Goal: Check status

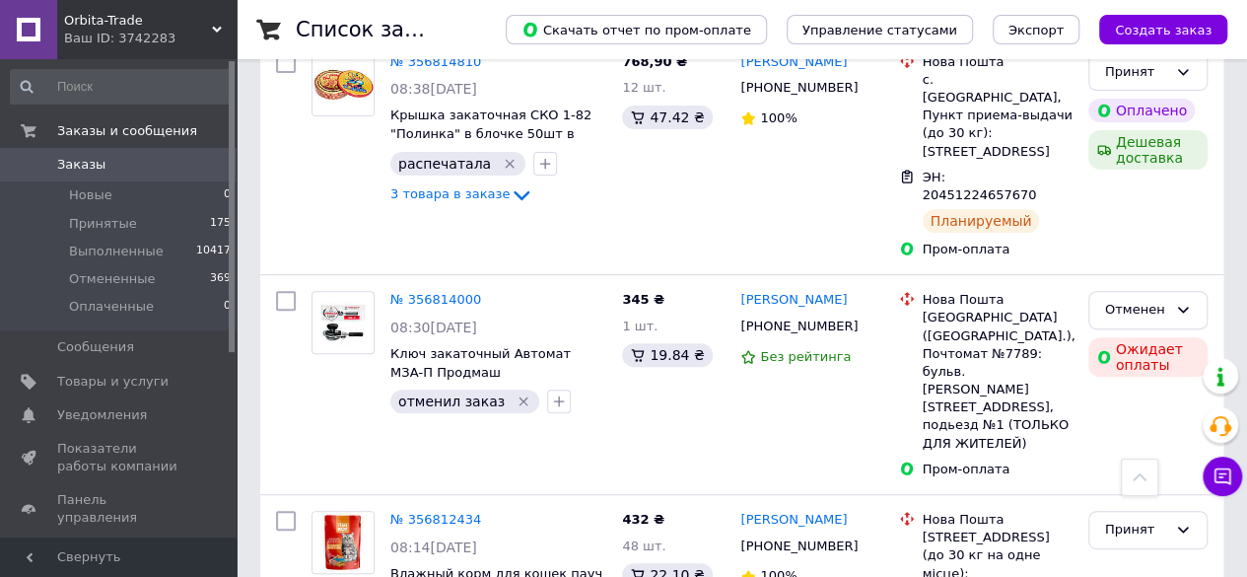
scroll to position [4071, 0]
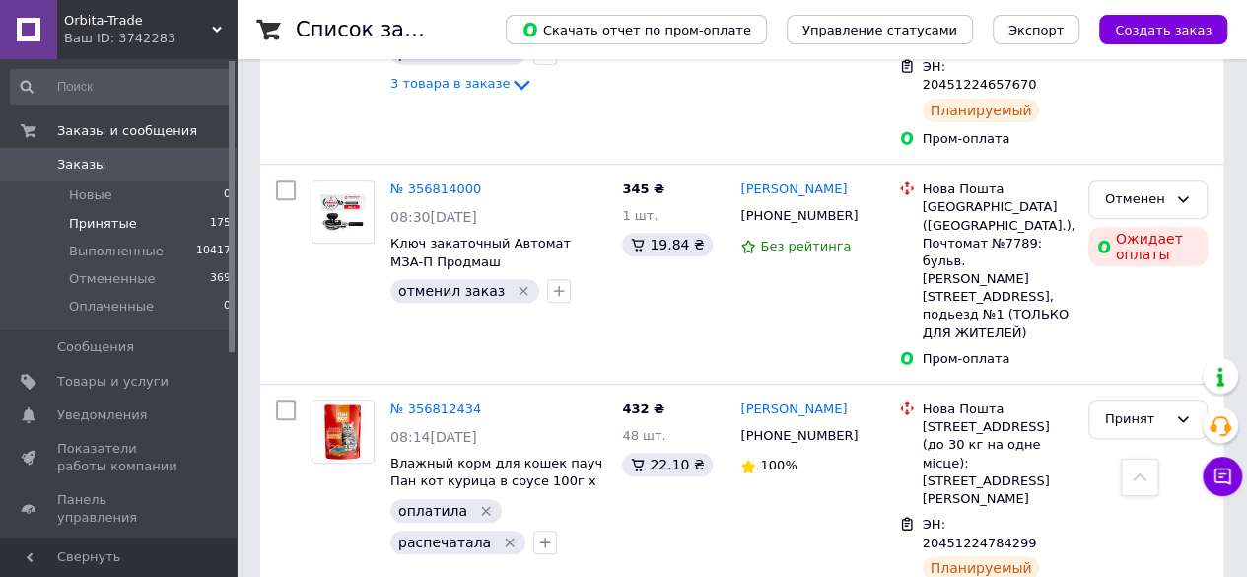
click at [93, 220] on span "Принятые" at bounding box center [103, 224] width 68 height 18
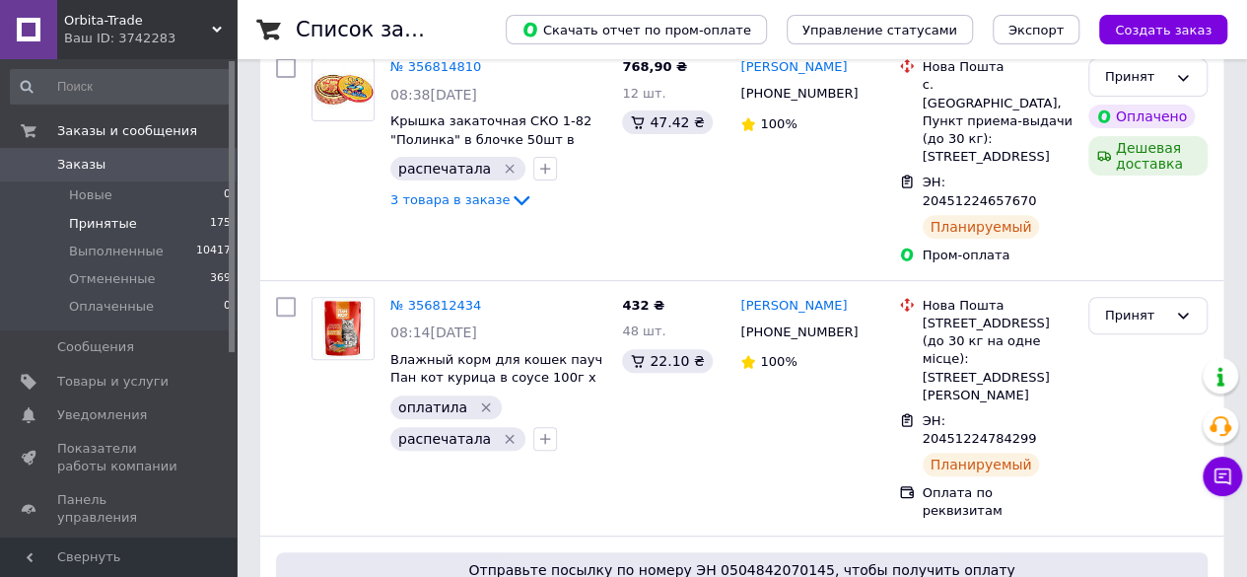
scroll to position [4160, 0]
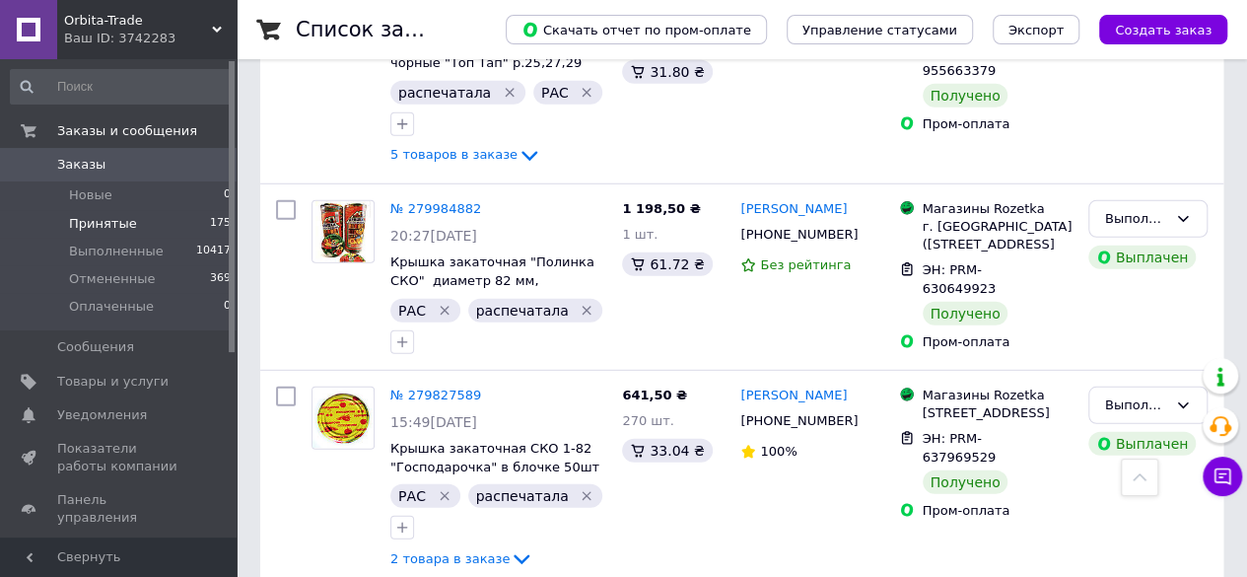
scroll to position [2711, 0]
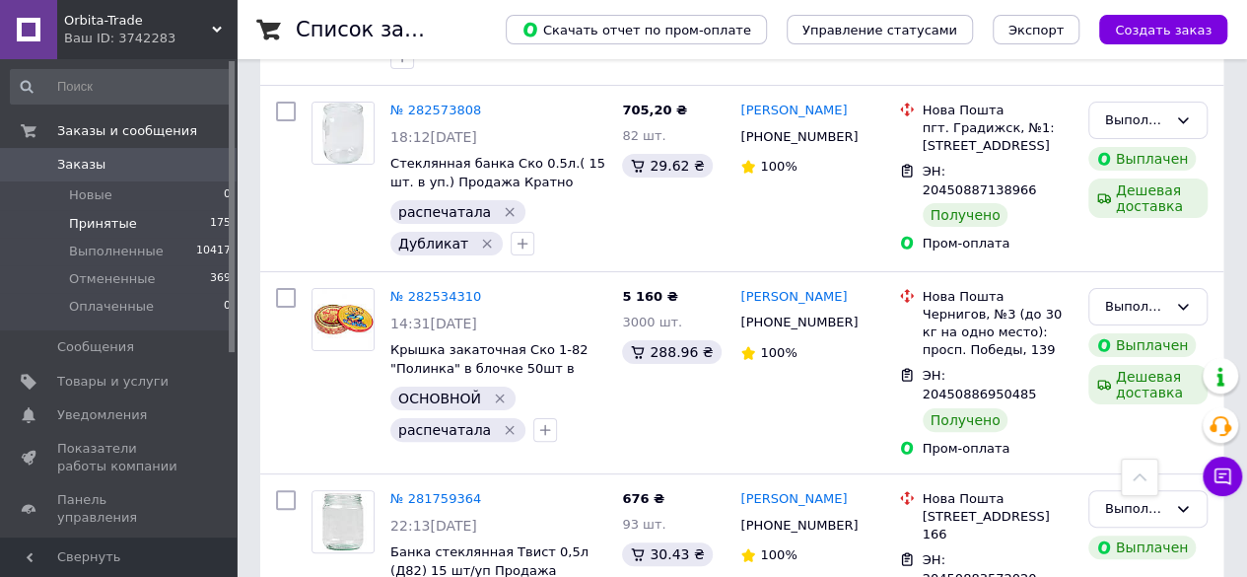
scroll to position [3804, 0]
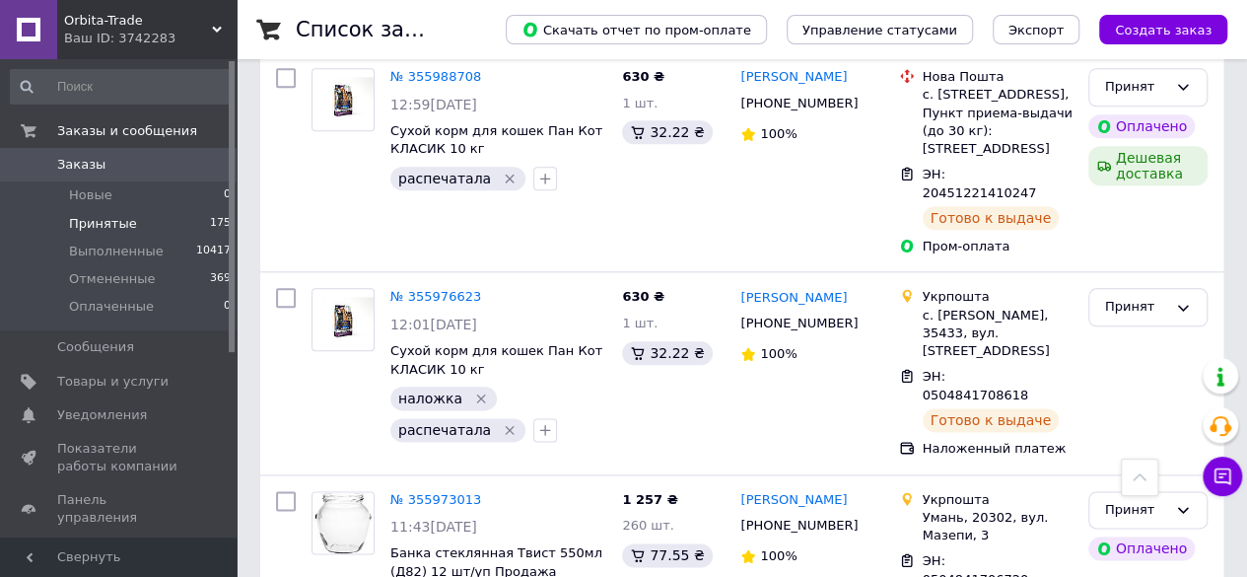
scroll to position [1021, 0]
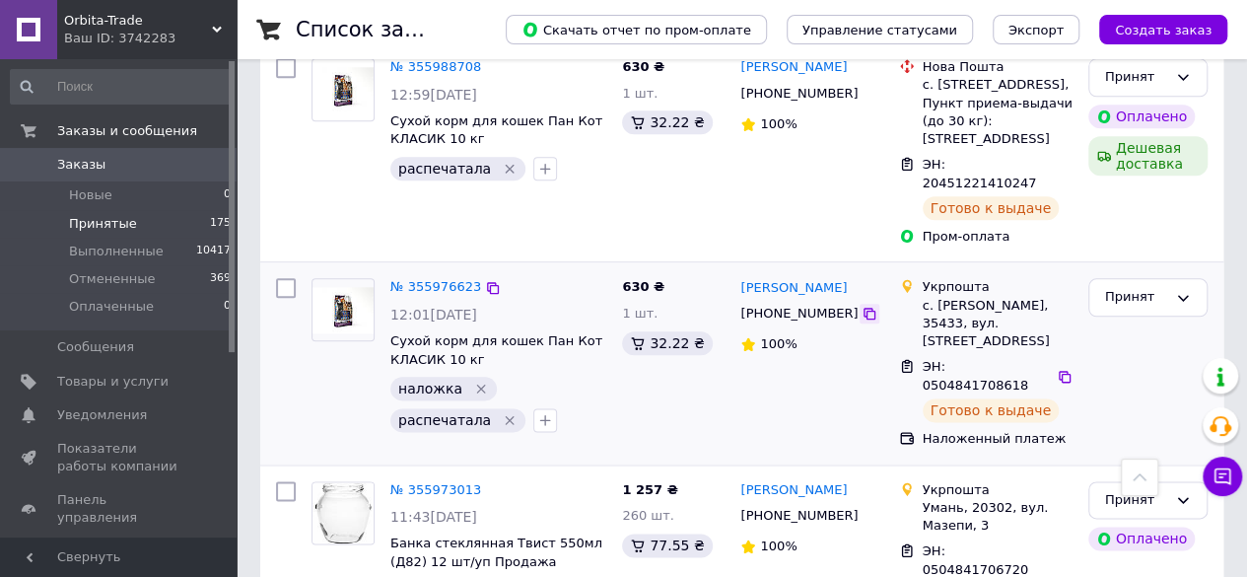
click at [861, 306] on icon at bounding box center [869, 314] width 16 height 16
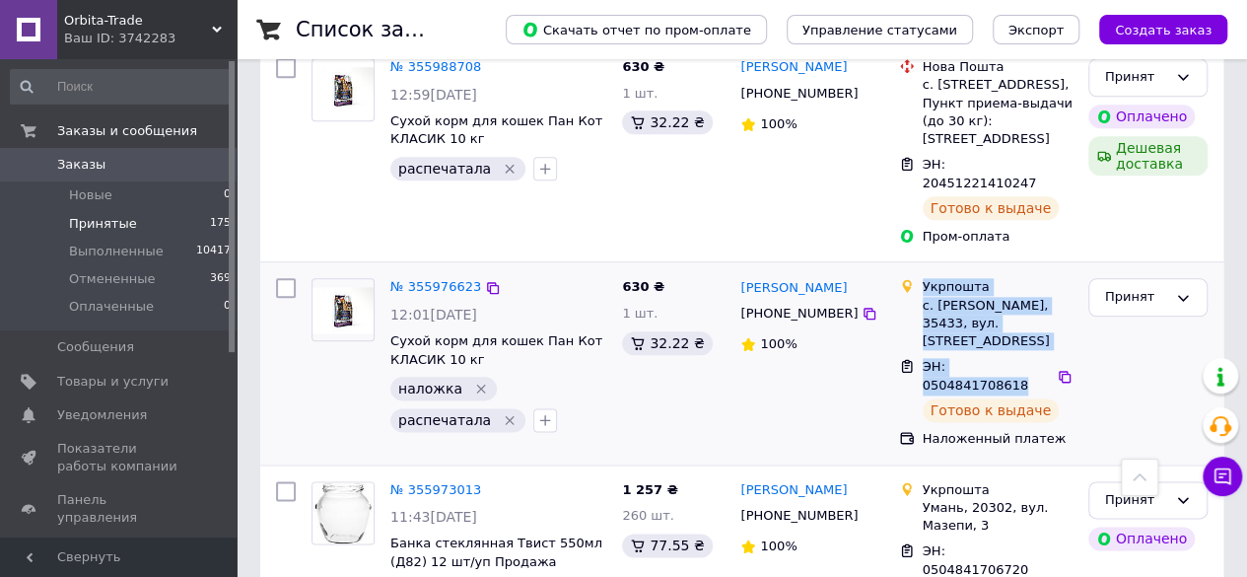
drag, startPoint x: 1035, startPoint y: 249, endPoint x: 913, endPoint y: 212, distance: 127.8
click at [913, 274] on ul "Укрпошта с. [PERSON_NAME], 35433, вул. [STREET_ADDRESS] ЭН: 0504841708618 Готов…" at bounding box center [985, 362] width 173 height 177
copy ul "Укрпошта с. [PERSON_NAME], 35433, вул. [STREET_ADDRESS] ЭН: 0504841708618"
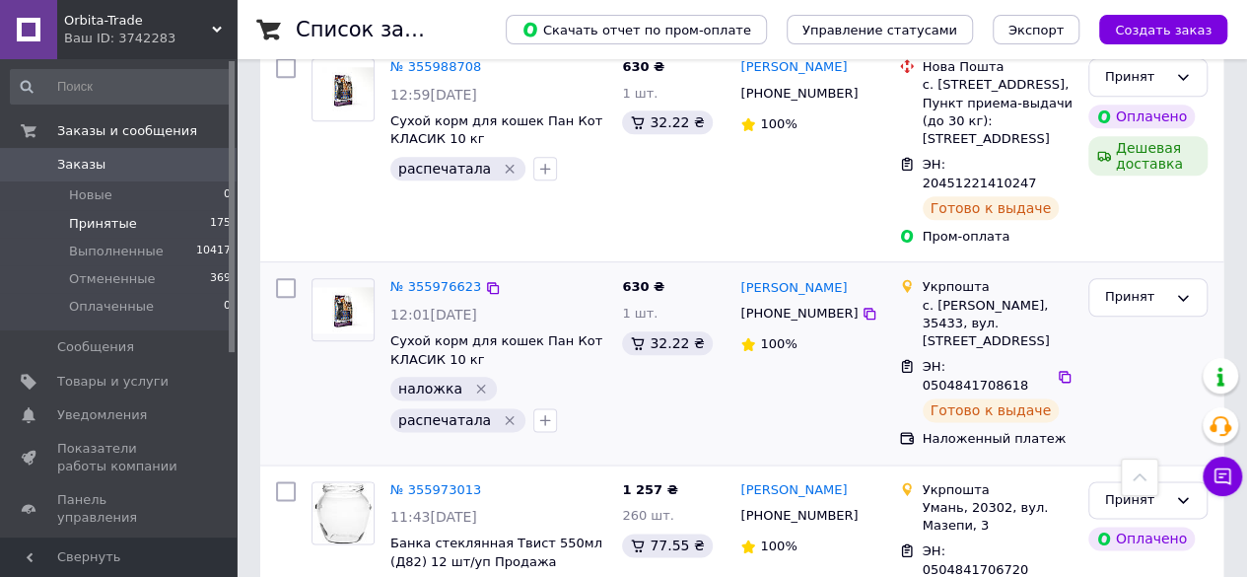
click at [1134, 291] on div "Принят" at bounding box center [1147, 362] width 135 height 185
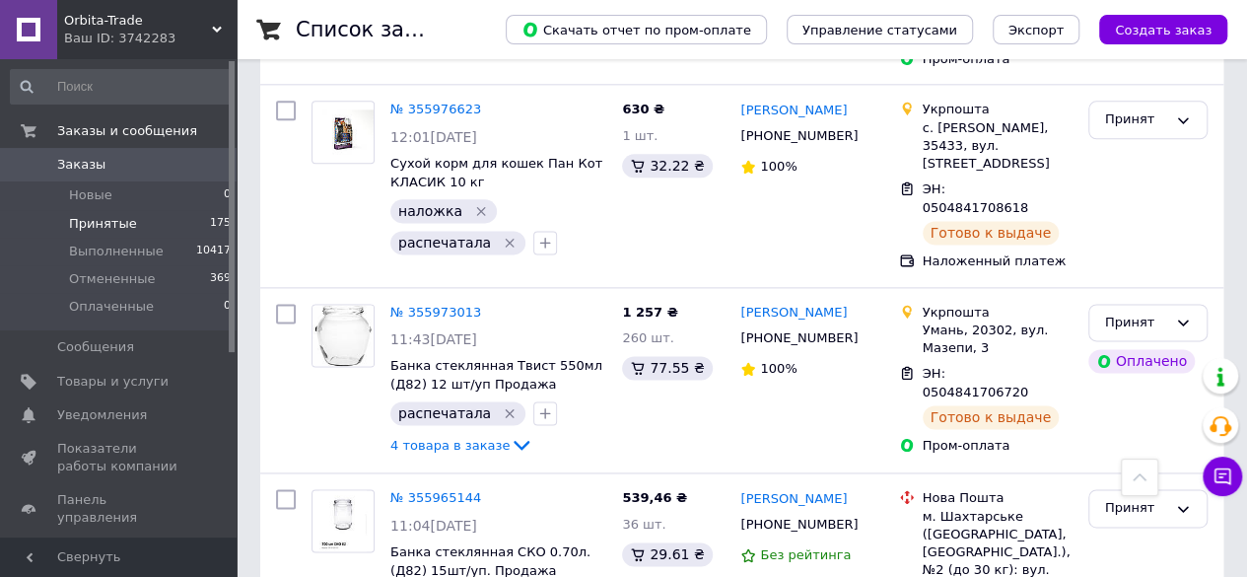
scroll to position [1224, 0]
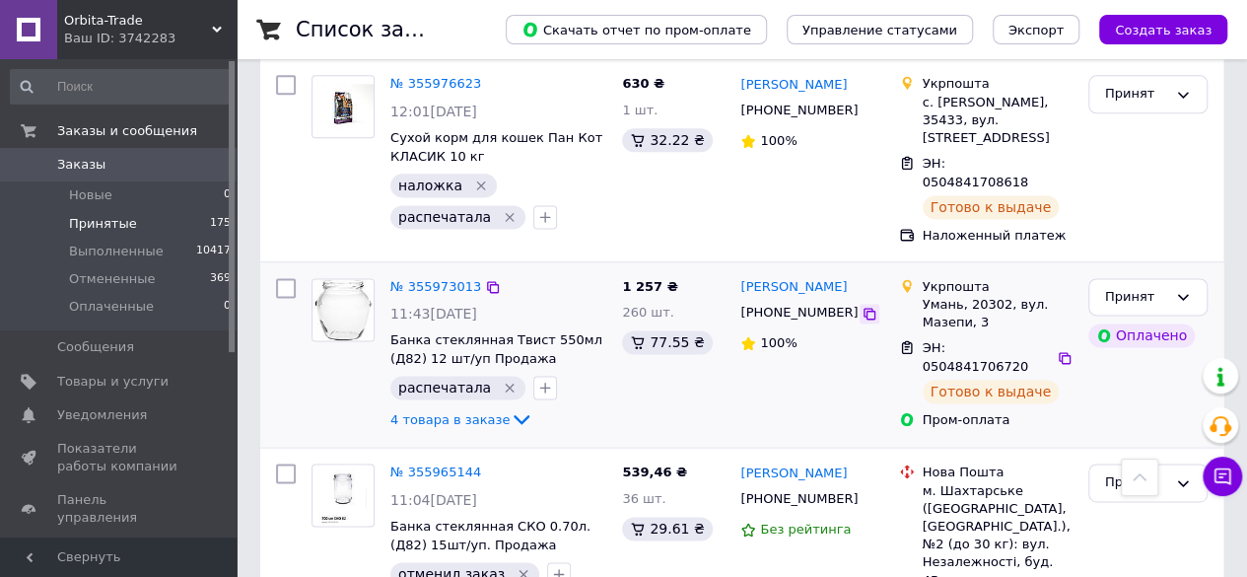
click at [861, 306] on icon at bounding box center [869, 314] width 16 height 16
drag, startPoint x: 1034, startPoint y: 229, endPoint x: 919, endPoint y: 173, distance: 127.8
click at [919, 274] on ul "Укрпошта Умань, 20302, вул. Мазепи, 3 ЭН: 0504841706720 Готово к выдаче Пром-оп…" at bounding box center [985, 354] width 173 height 160
copy ul "Укрпошта Умань, 20302, вул. Мазепи, 3 ЭН: 0504841706720"
click at [827, 270] on div "[PERSON_NAME] [PHONE_NUMBER] 100%" at bounding box center [811, 355] width 158 height 170
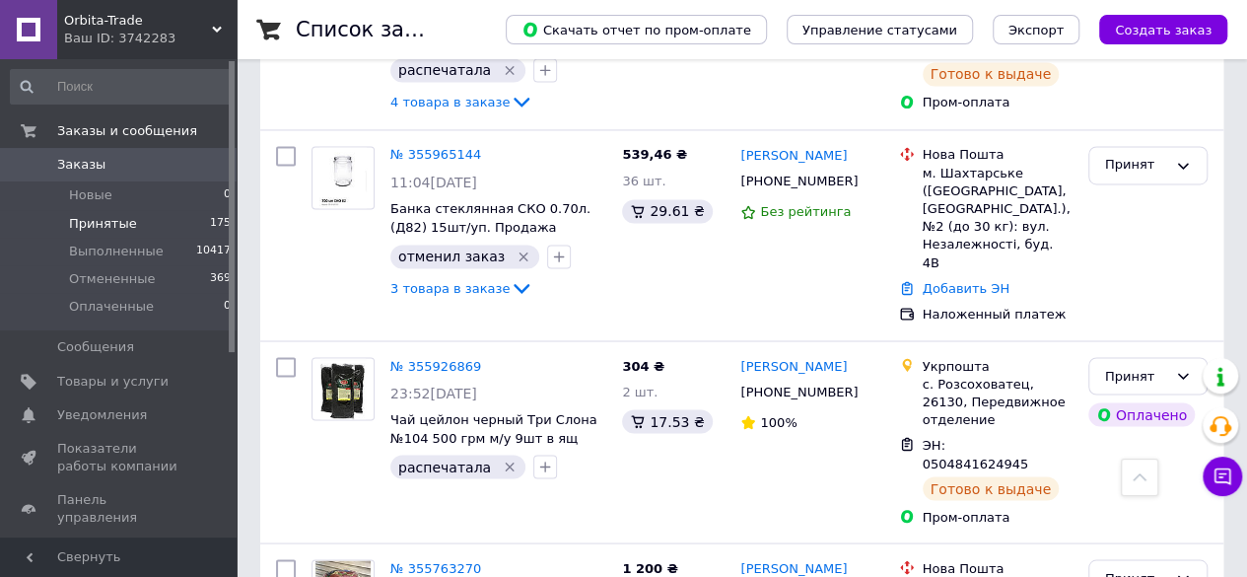
scroll to position [1561, 0]
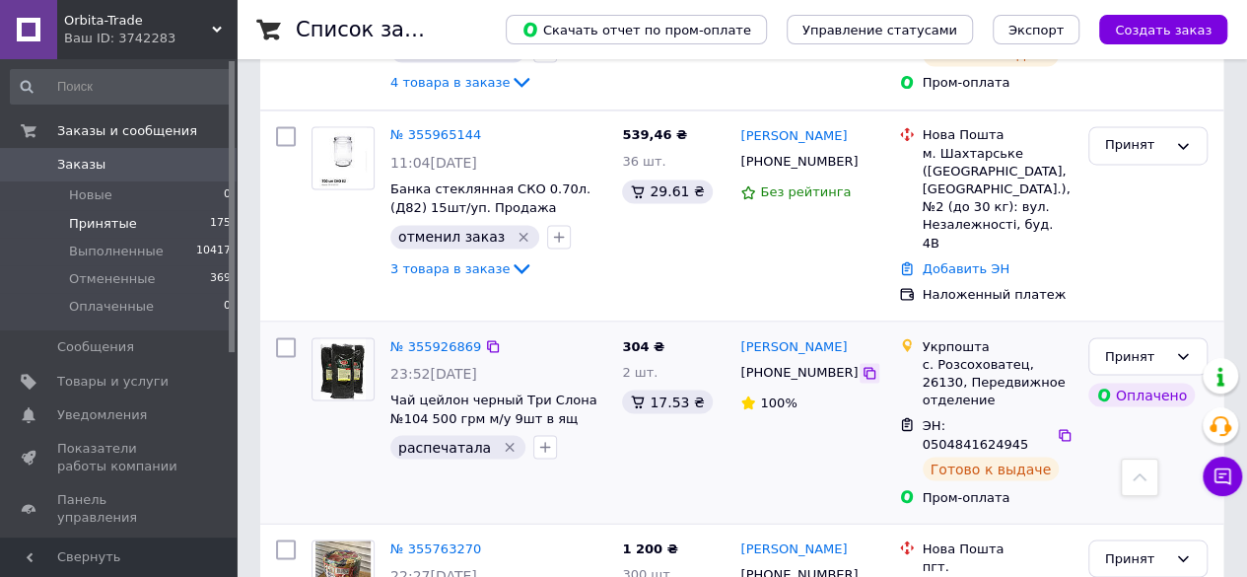
click at [861, 365] on icon at bounding box center [869, 373] width 16 height 16
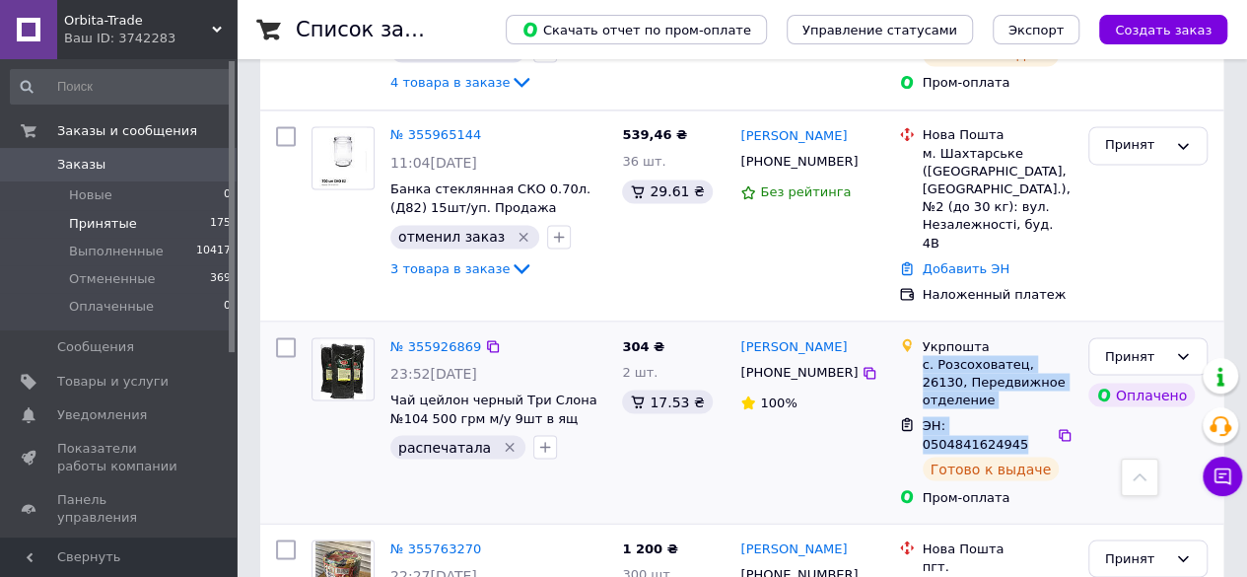
drag, startPoint x: 1036, startPoint y: 267, endPoint x: 919, endPoint y: 228, distance: 123.7
click at [919, 333] on ul "Укрпошта с. Розсоховатец, 26130, Передвижное отделение ЭН: 0504841624945 Готово…" at bounding box center [985, 421] width 173 height 177
copy ul "с. Розсоховатец, 26130, Передвижное отделение ЭН: 0504841624945"
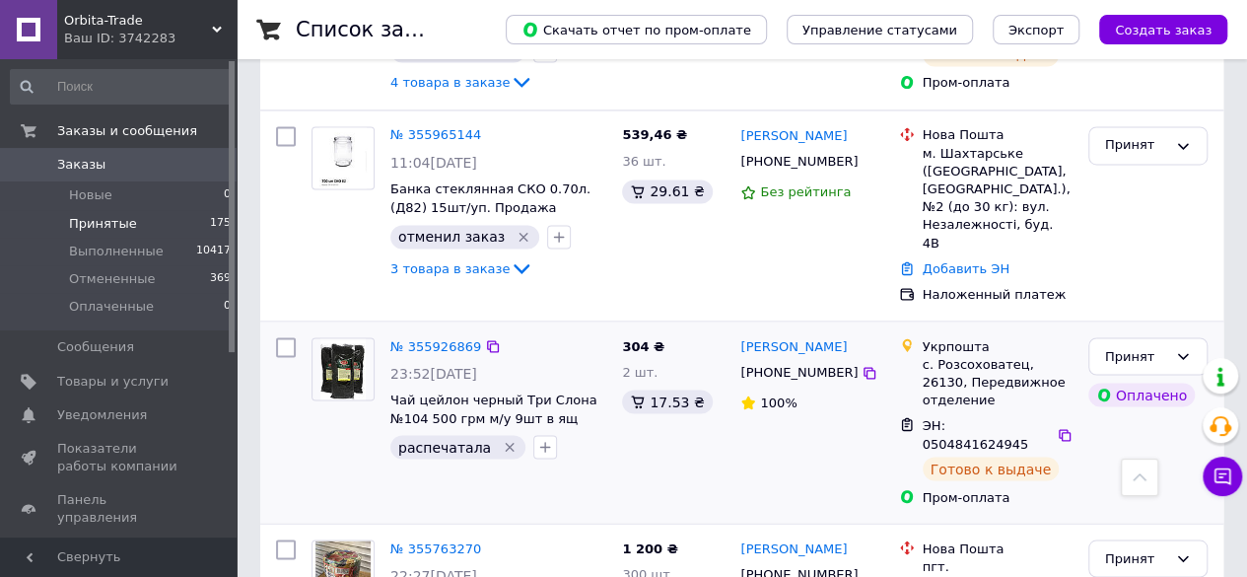
click at [836, 329] on div "[PERSON_NAME] [PHONE_NUMBER] 100%" at bounding box center [811, 421] width 158 height 185
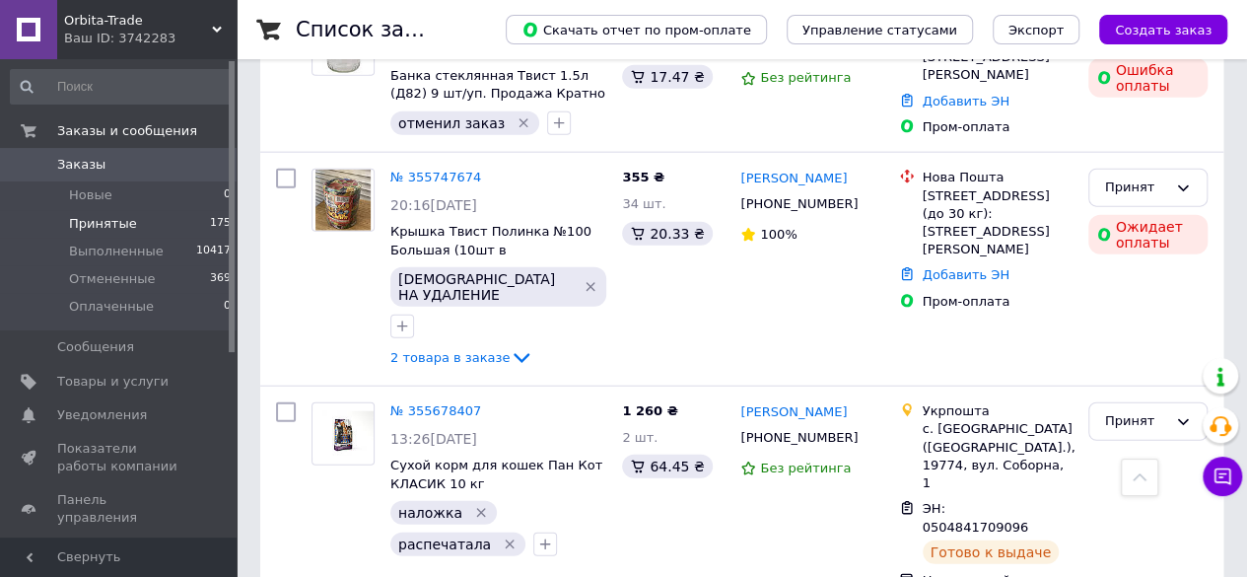
scroll to position [2342, 0]
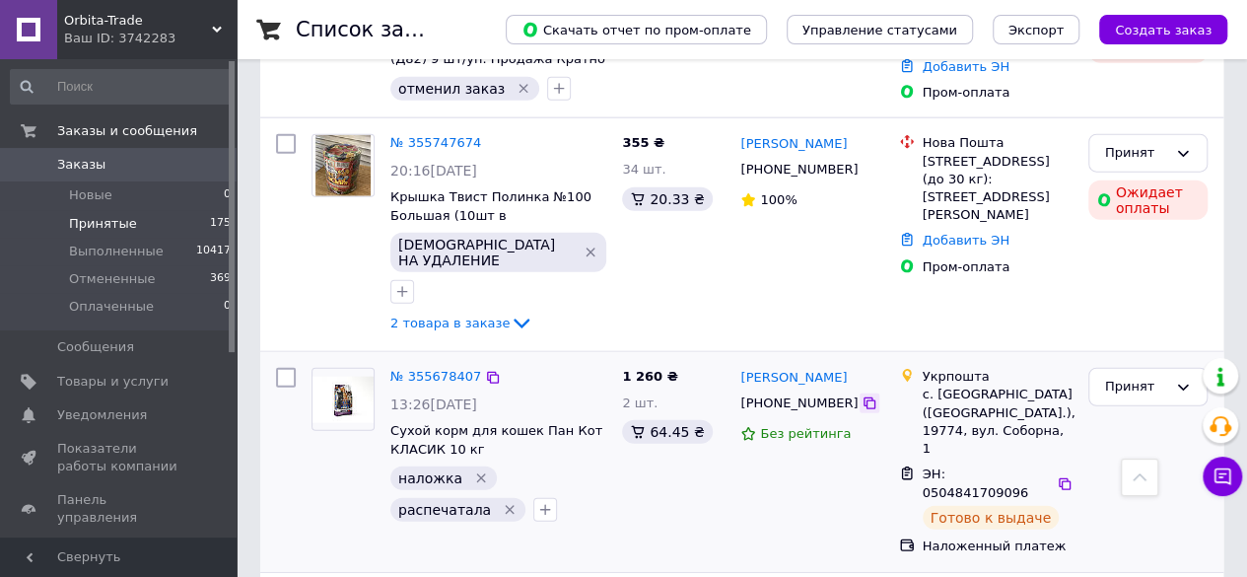
click at [861, 395] on icon at bounding box center [869, 403] width 16 height 16
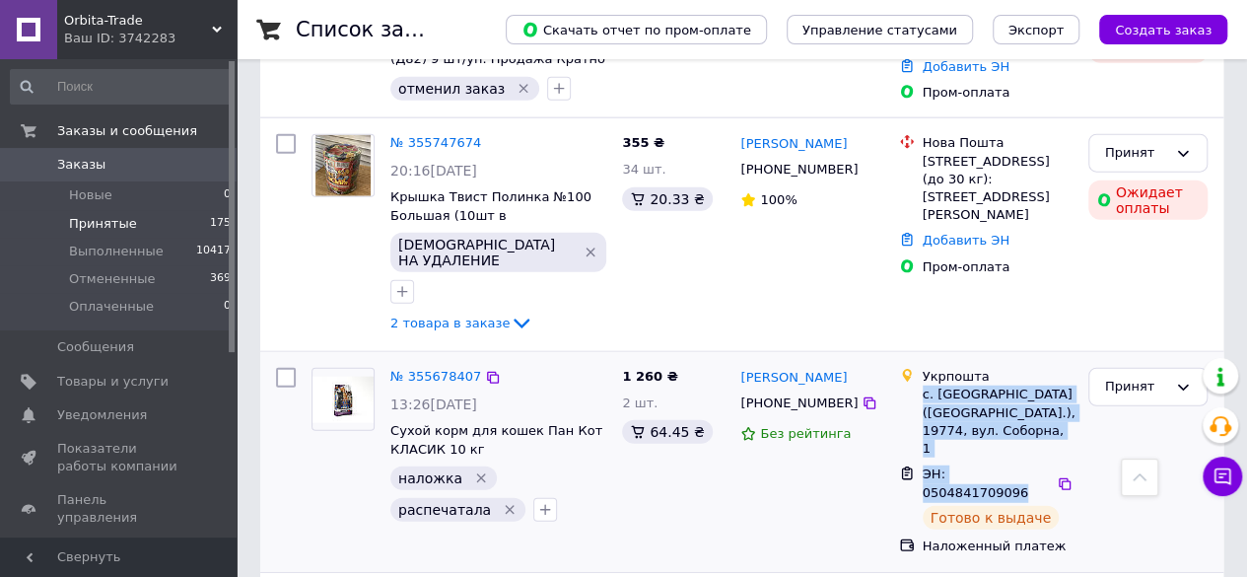
drag, startPoint x: 1035, startPoint y: 261, endPoint x: 921, endPoint y: 199, distance: 130.1
click at [921, 364] on ul "Укрпошта с. [GEOGRAPHIC_DATA] ([GEOGRAPHIC_DATA].), 19774, вул. Соборна, 1 ЭН: …" at bounding box center [985, 461] width 173 height 195
copy ul "с. [GEOGRAPHIC_DATA] ([GEOGRAPHIC_DATA].), 19774, вул. Соборна, 1 ЭН: 050484170…"
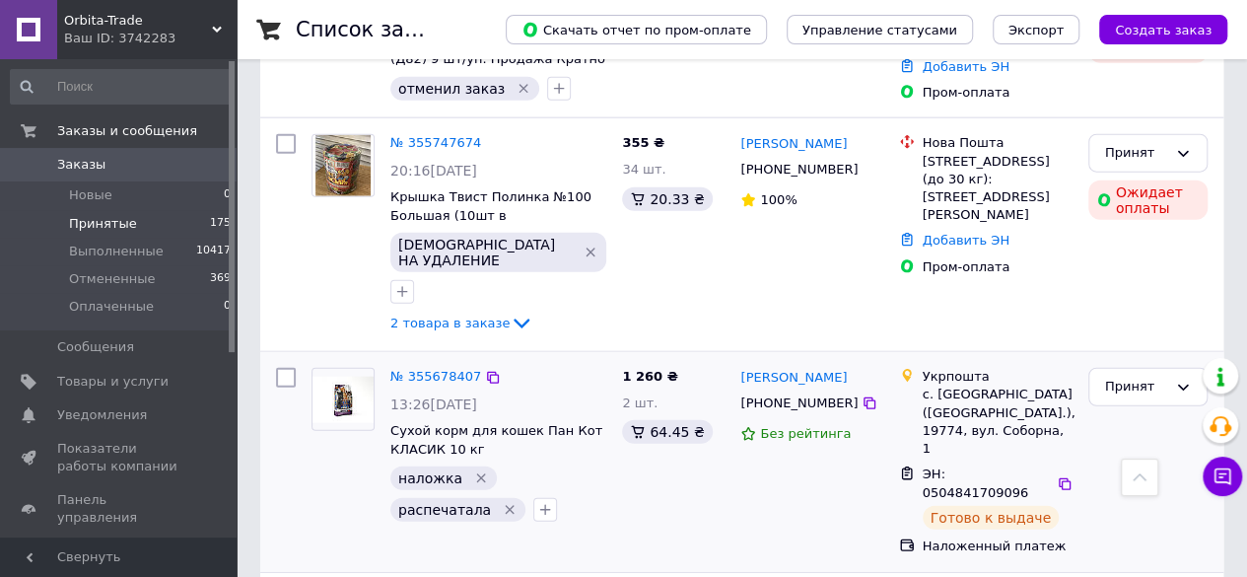
click at [1116, 360] on div "Принят" at bounding box center [1147, 461] width 135 height 203
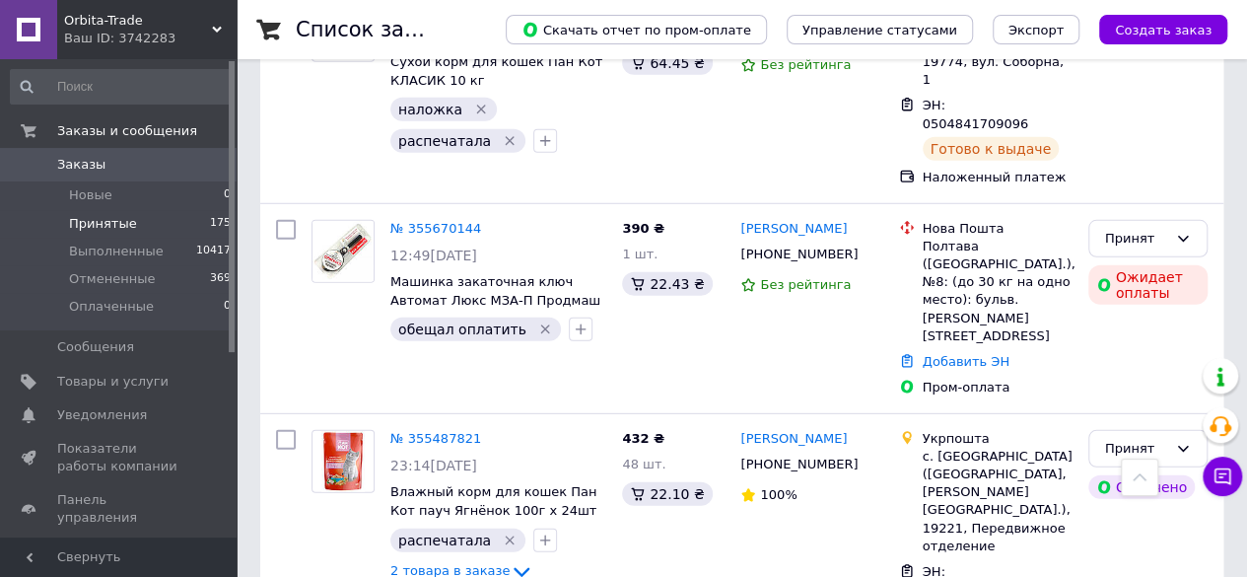
scroll to position [2725, 0]
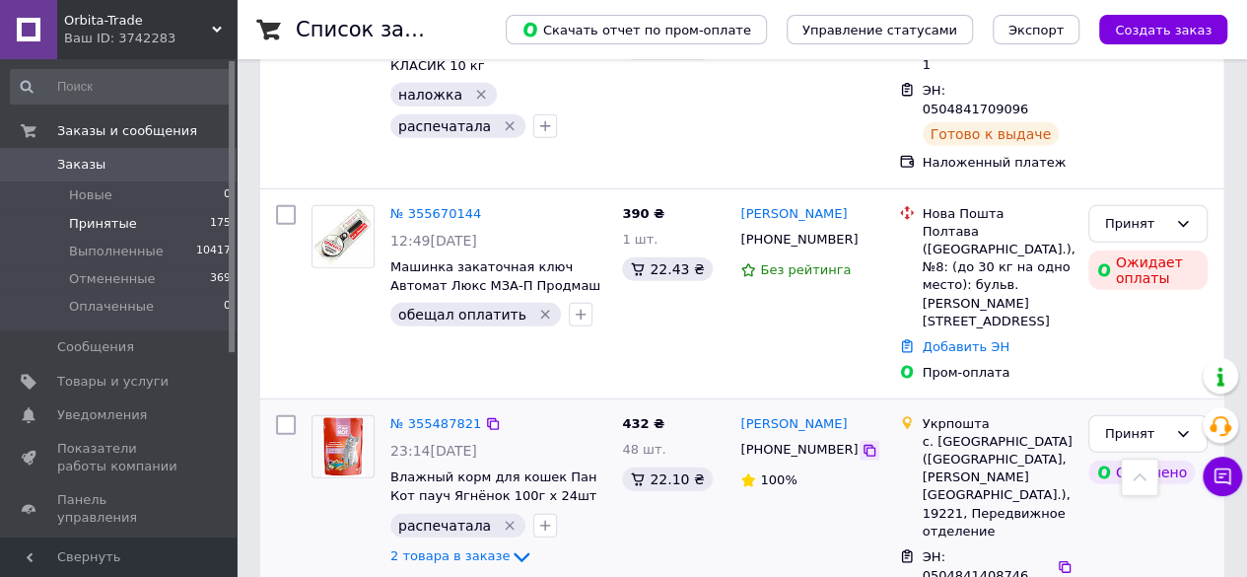
click at [863, 445] on icon at bounding box center [869, 451] width 12 height 12
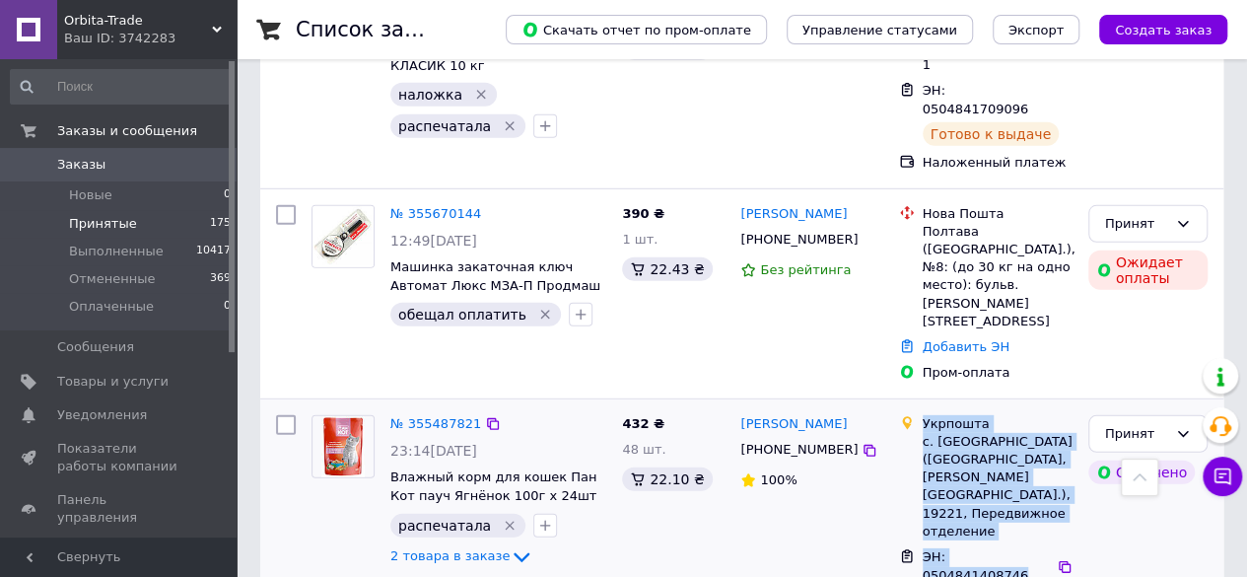
drag, startPoint x: 1035, startPoint y: 273, endPoint x: 916, endPoint y: 203, distance: 138.3
click at [916, 411] on ul "Укрпошта с. [GEOGRAPHIC_DATA] ([GEOGRAPHIC_DATA], [PERSON_NAME][GEOGRAPHIC_DATA…" at bounding box center [985, 527] width 173 height 232
copy ul "Укрпошта с. [GEOGRAPHIC_DATA] ([GEOGRAPHIC_DATA], [PERSON_NAME][GEOGRAPHIC_DATA…"
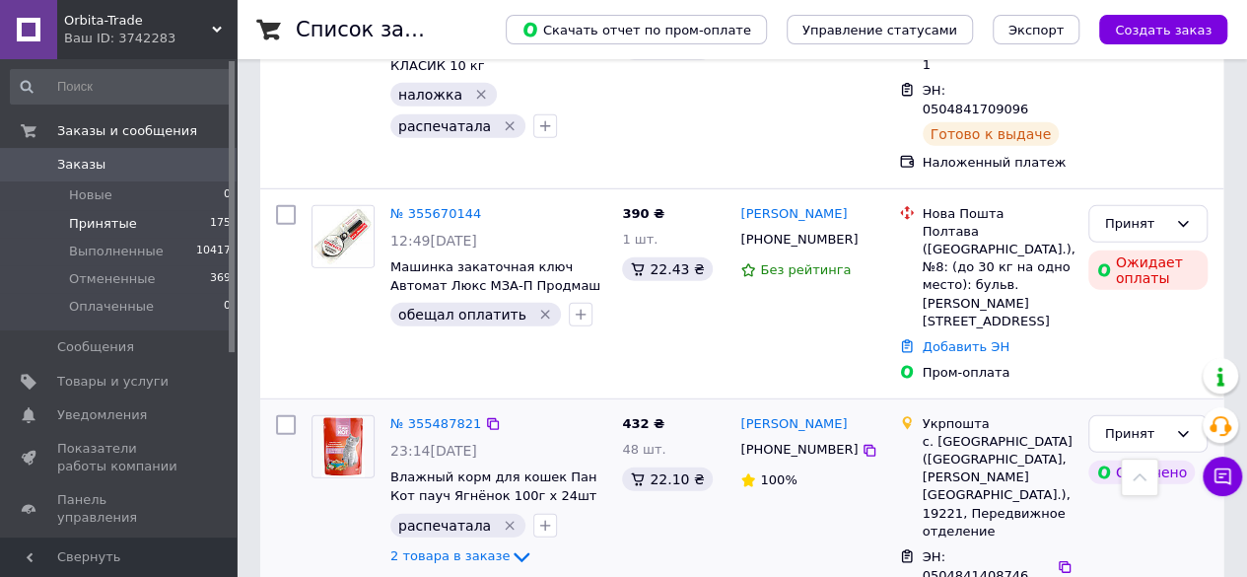
click at [1104, 407] on div "Принят Оплачено" at bounding box center [1147, 527] width 135 height 240
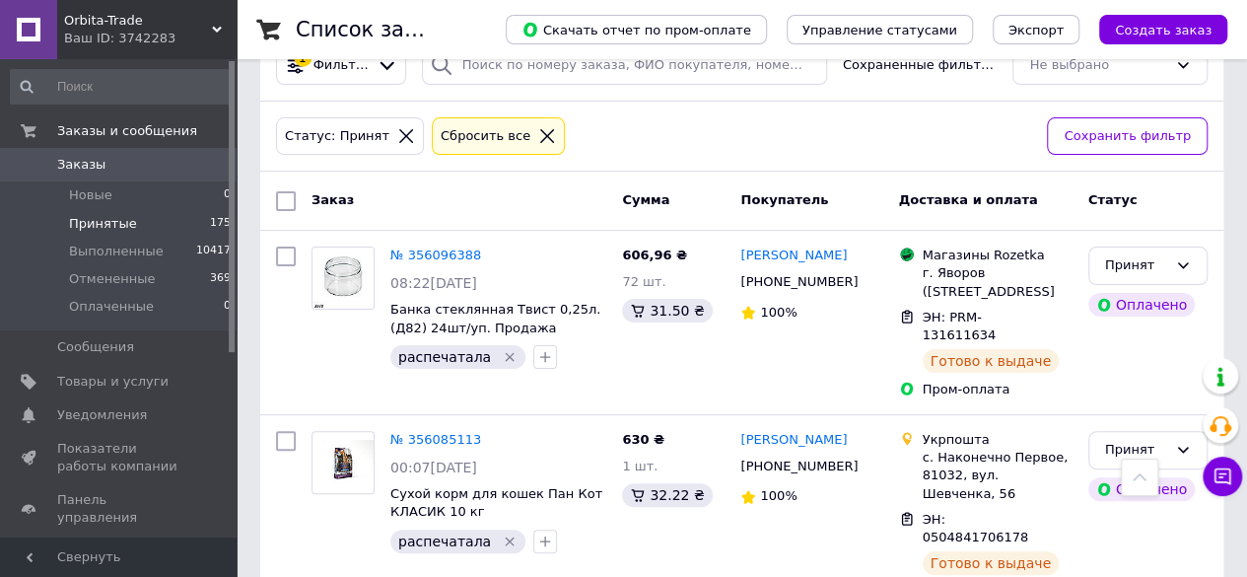
scroll to position [0, 0]
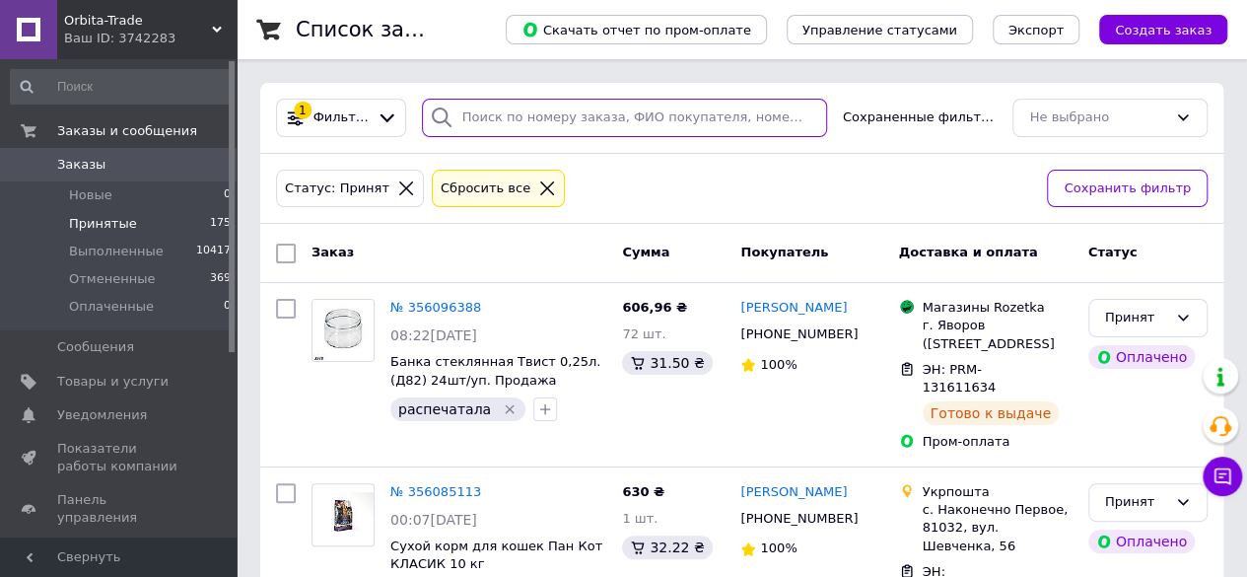
click at [500, 120] on input "search" at bounding box center [624, 118] width 405 height 38
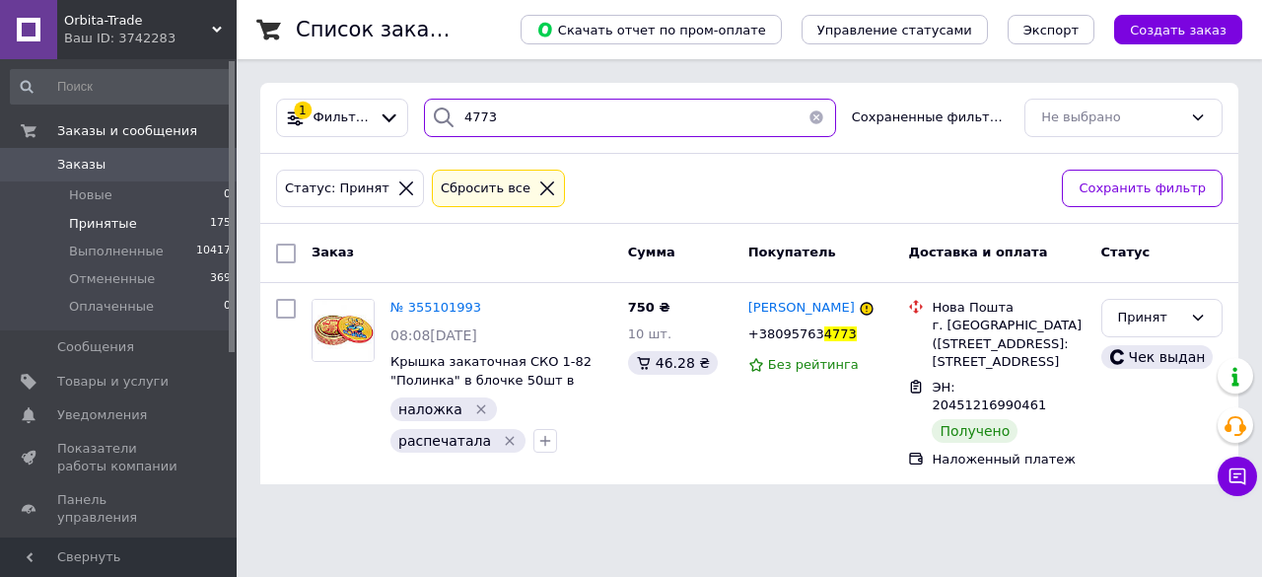
type input "4773"
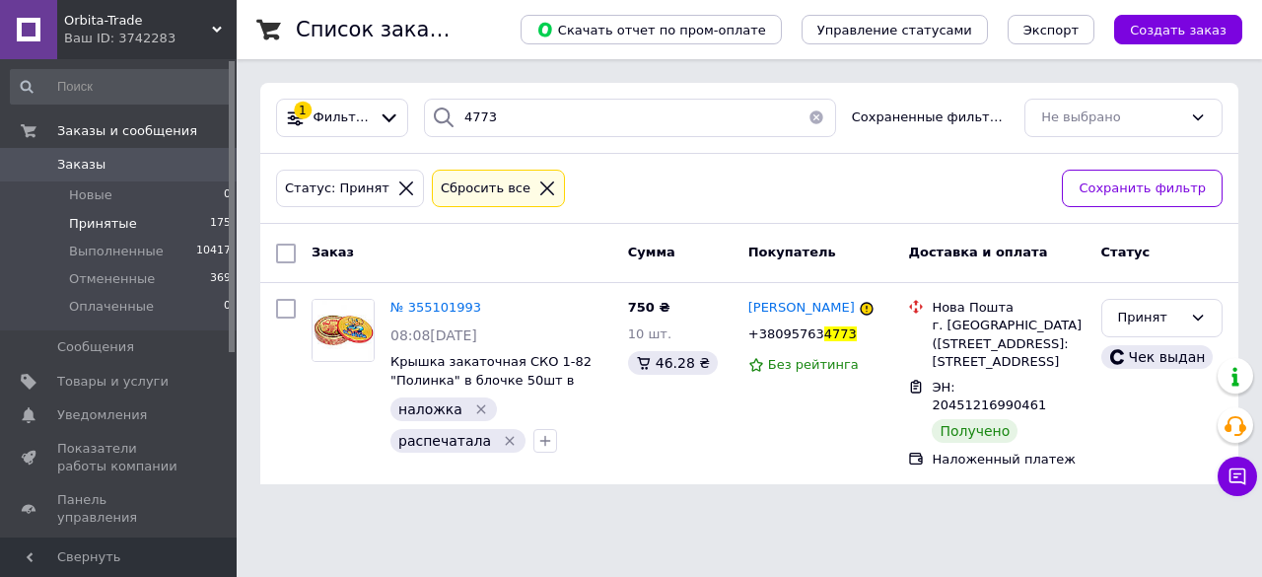
click at [807, 110] on button "button" at bounding box center [815, 118] width 39 height 38
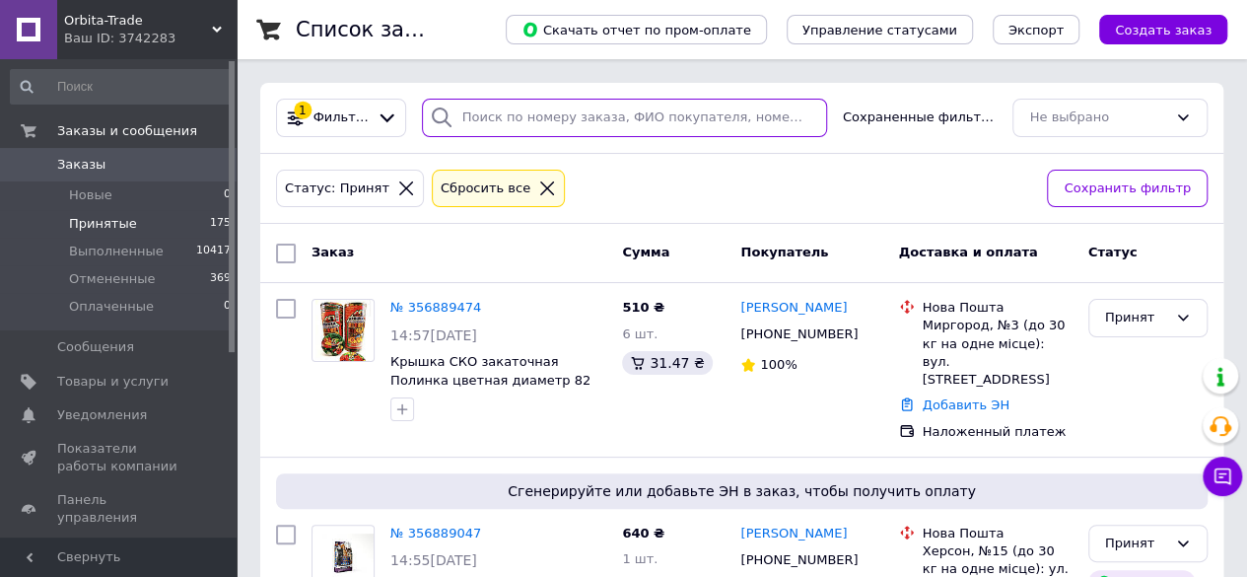
click at [530, 118] on input "search" at bounding box center [624, 118] width 405 height 38
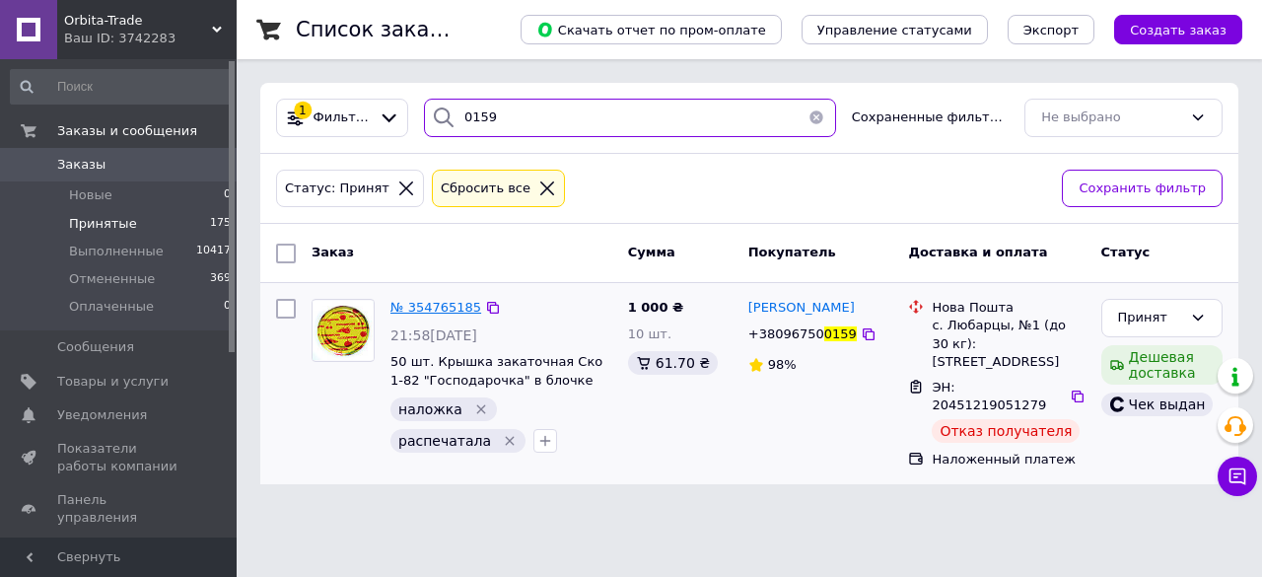
type input "0159"
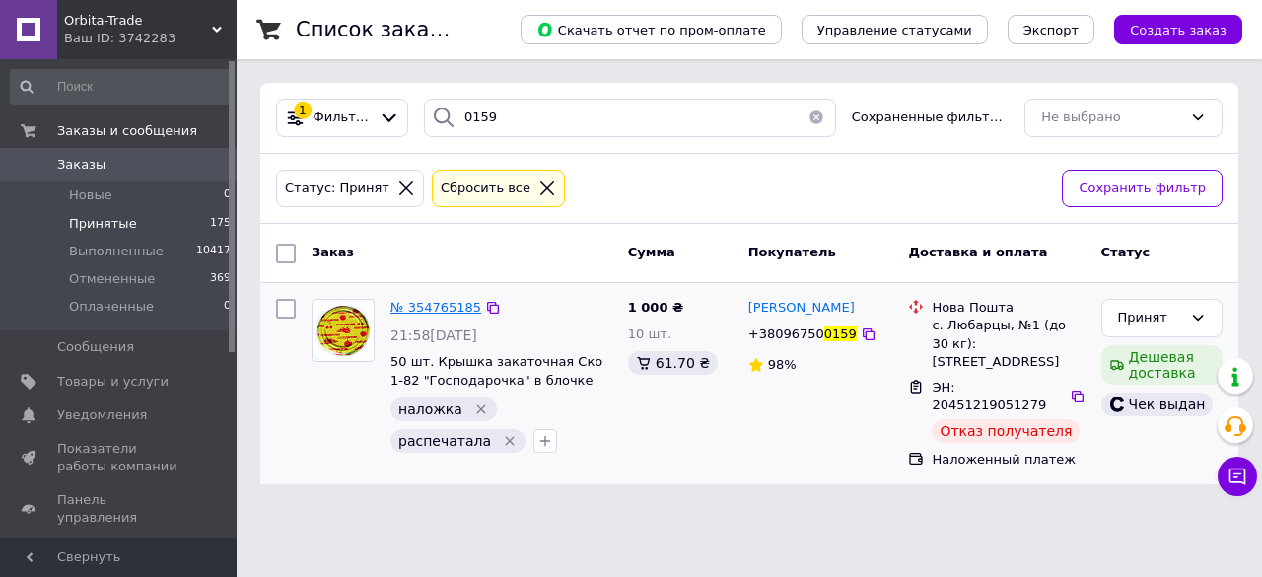
click at [440, 305] on span "№ 354765185" at bounding box center [435, 307] width 91 height 15
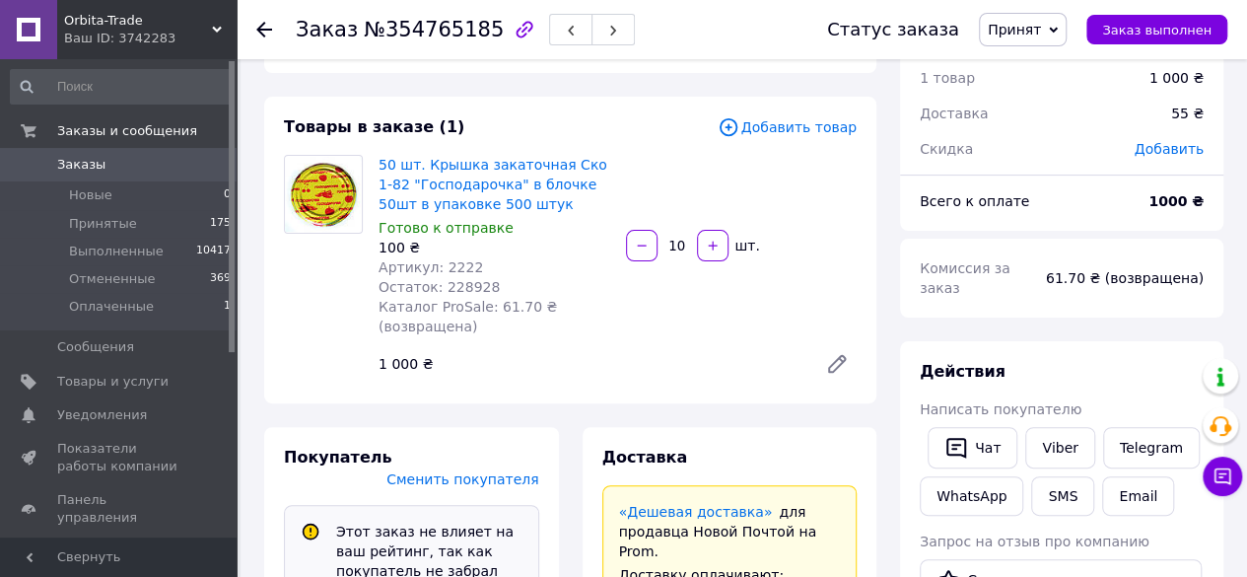
scroll to position [101, 0]
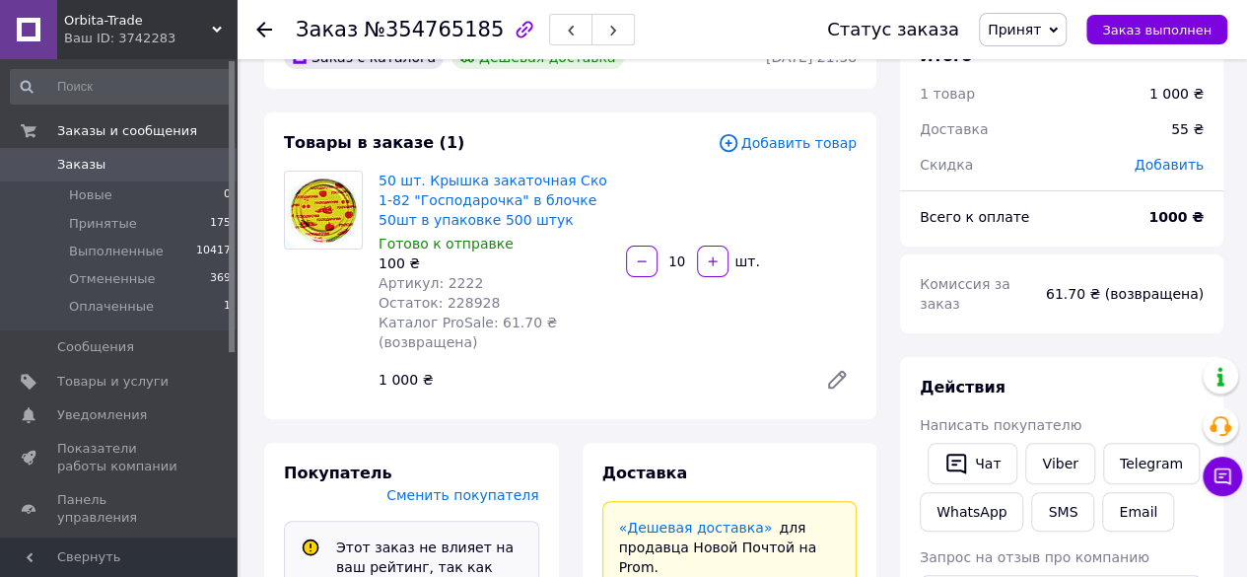
click at [260, 24] on icon at bounding box center [264, 30] width 16 height 16
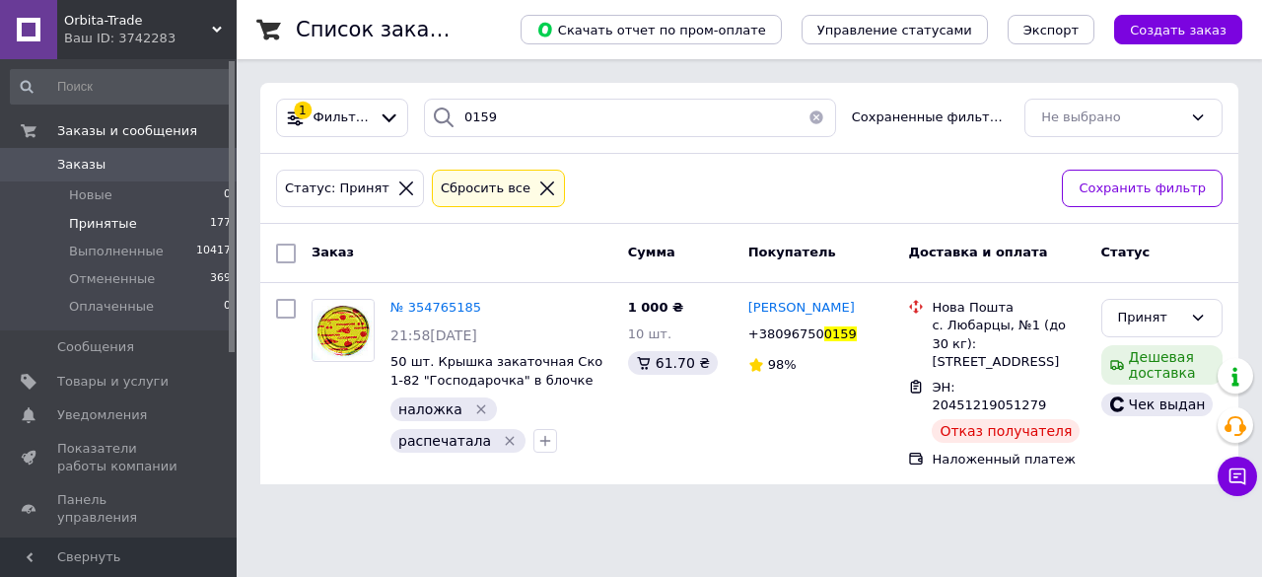
click at [540, 188] on icon at bounding box center [547, 188] width 14 height 14
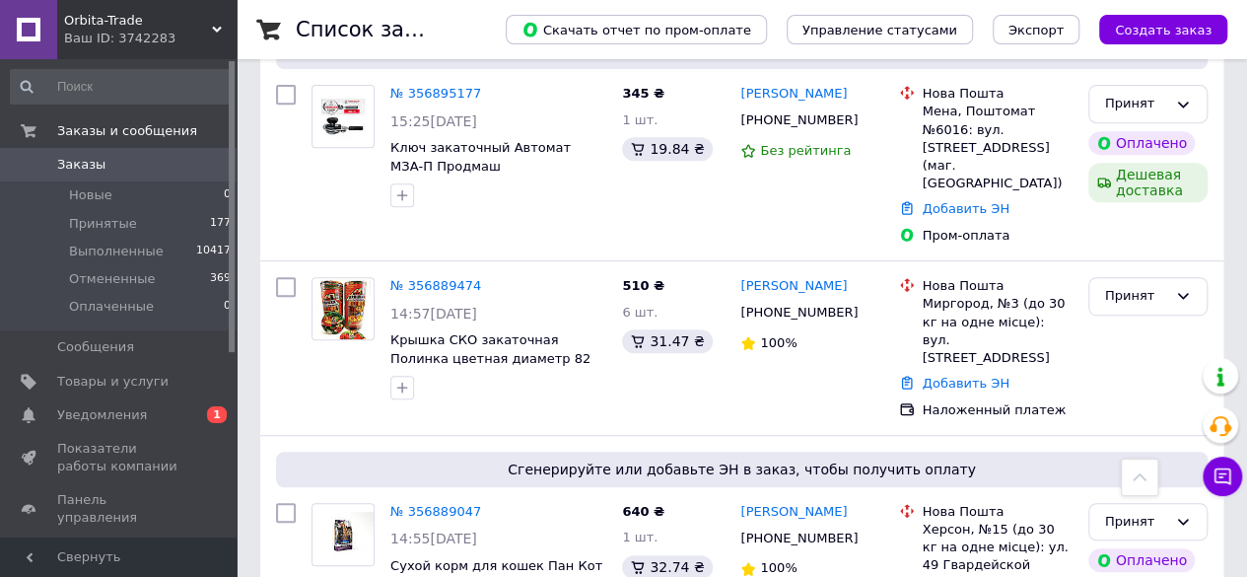
scroll to position [58, 0]
